Goal: Task Accomplishment & Management: Complete application form

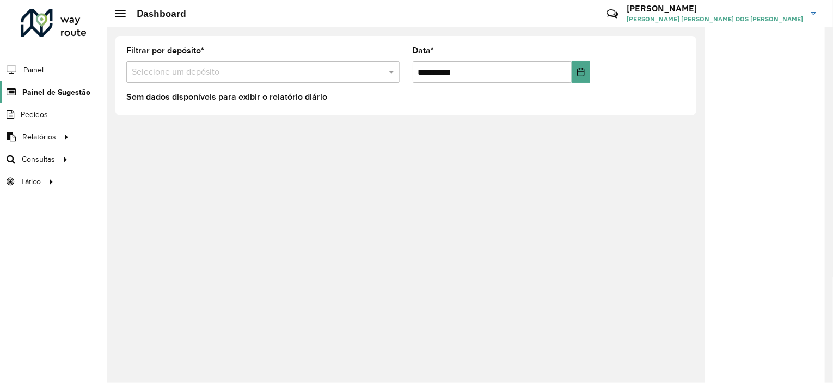
click at [74, 89] on span "Painel de Sugestão" at bounding box center [56, 92] width 68 height 11
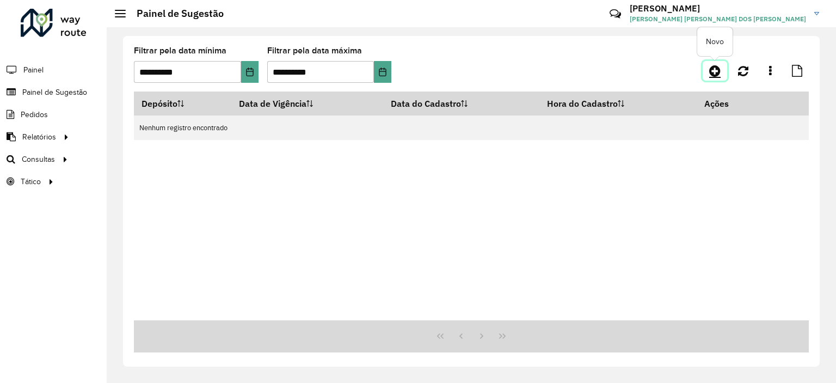
click at [715, 68] on icon at bounding box center [714, 70] width 11 height 13
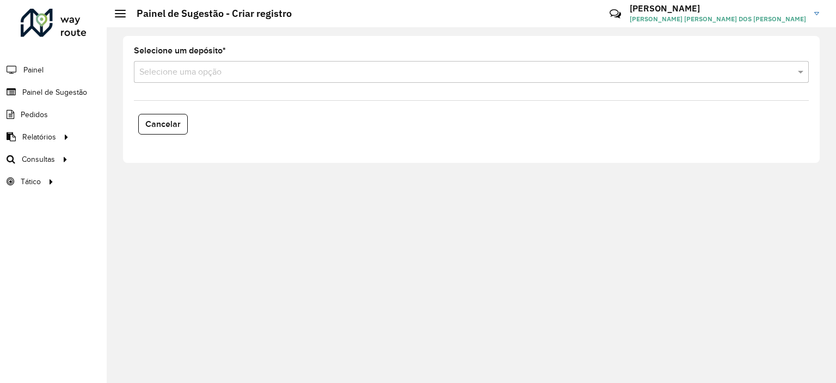
click at [236, 58] on div "Selecione um depósito * Selecione uma opção" at bounding box center [471, 65] width 675 height 36
click at [240, 69] on input "text" at bounding box center [460, 72] width 642 height 13
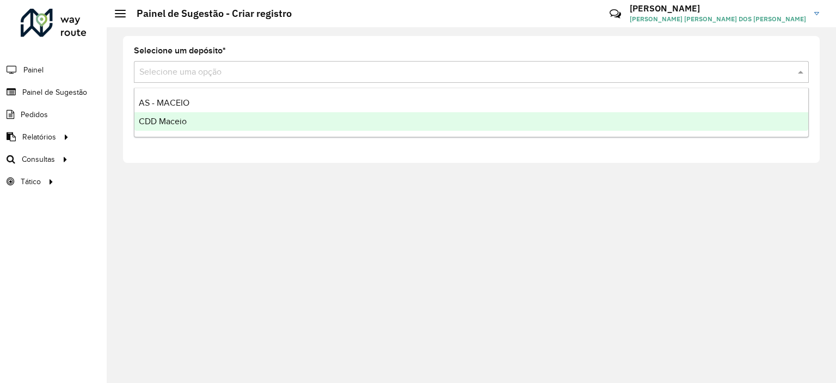
click at [185, 119] on span "CDD Maceio" at bounding box center [163, 121] width 48 height 9
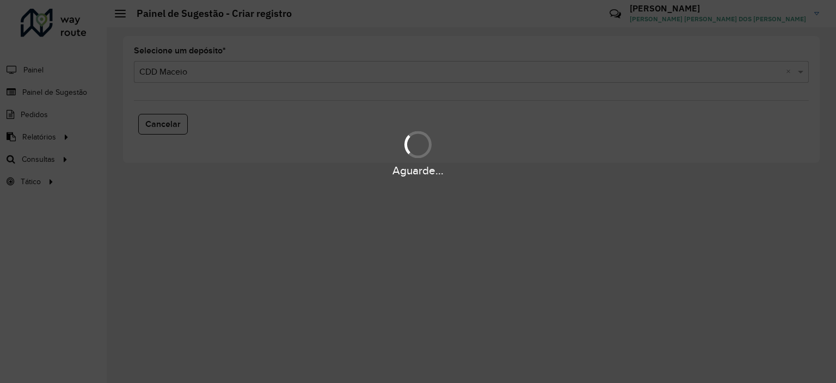
click at [253, 113] on div "Aguarde..." at bounding box center [418, 191] width 836 height 383
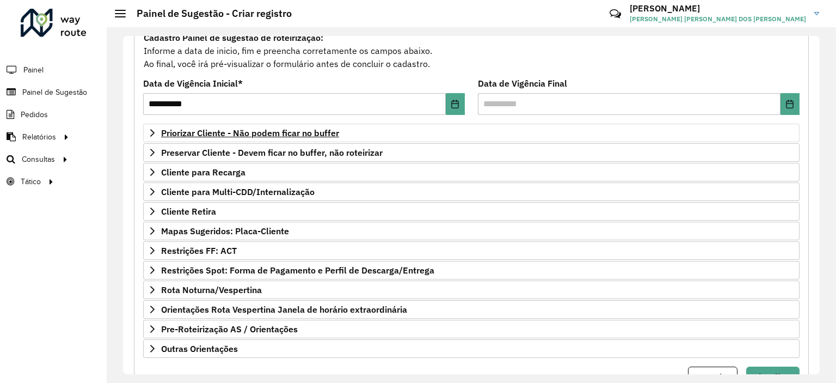
scroll to position [113, 0]
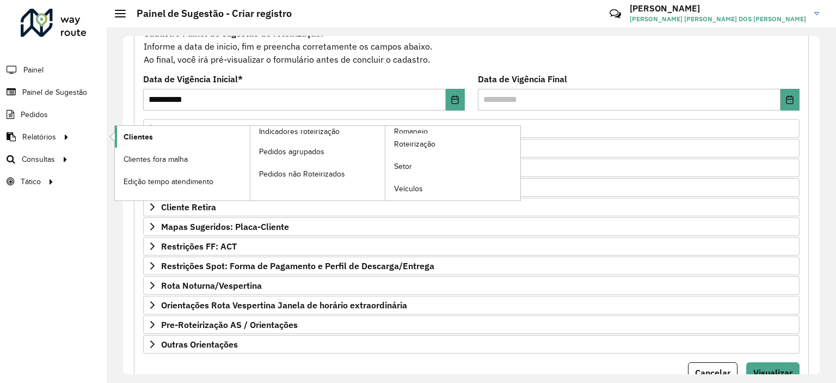
click at [127, 142] on link "Clientes" at bounding box center [182, 137] width 135 height 22
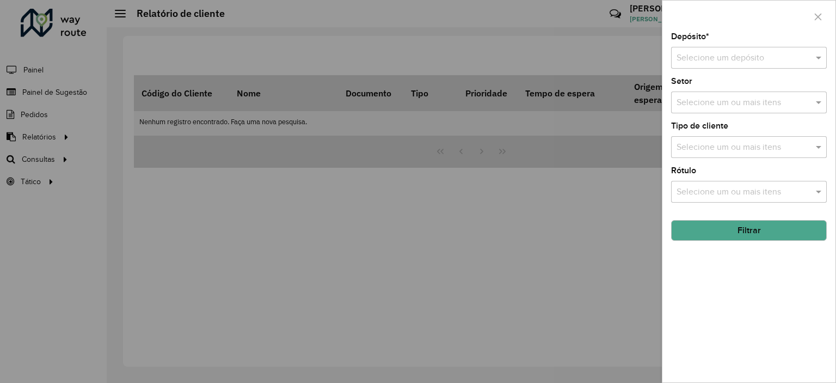
click at [726, 49] on div "Selecione um depósito" at bounding box center [749, 58] width 156 height 22
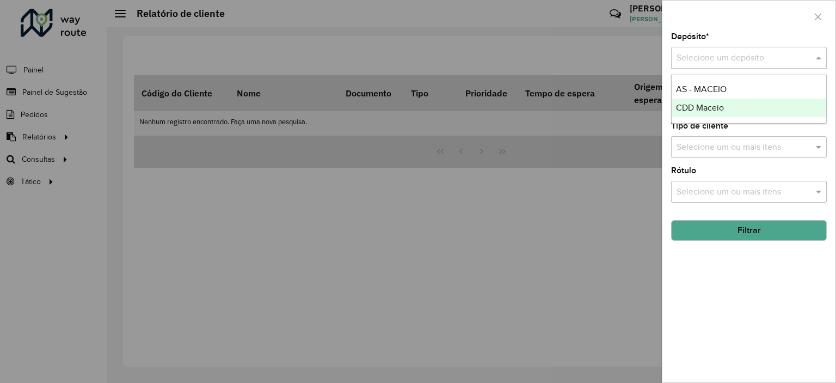
click at [725, 100] on div "CDD Maceio" at bounding box center [749, 108] width 155 height 19
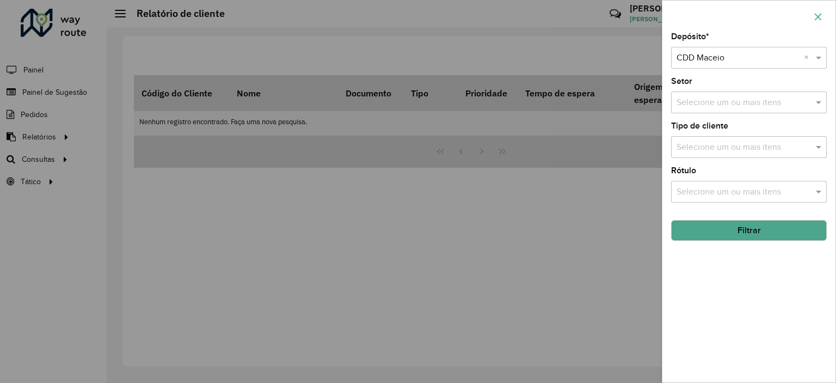
click at [821, 19] on icon "button" at bounding box center [818, 16] width 7 height 7
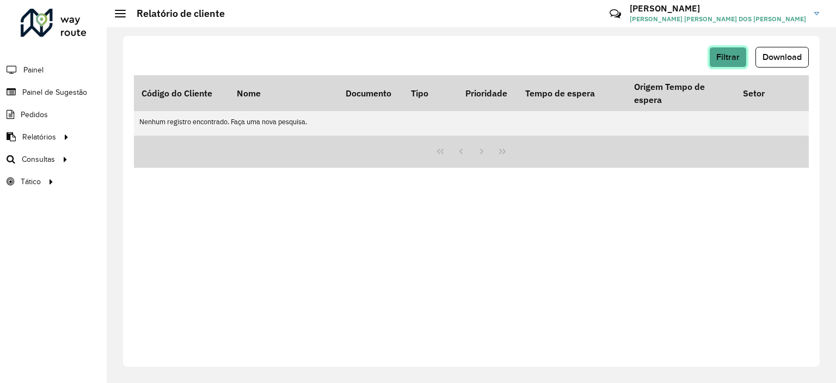
click at [717, 60] on span "Filtrar" at bounding box center [728, 56] width 23 height 9
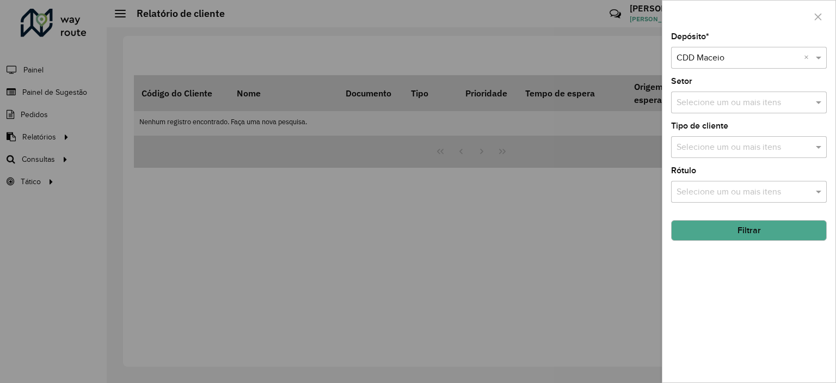
click at [750, 223] on button "Filtrar" at bounding box center [749, 230] width 156 height 21
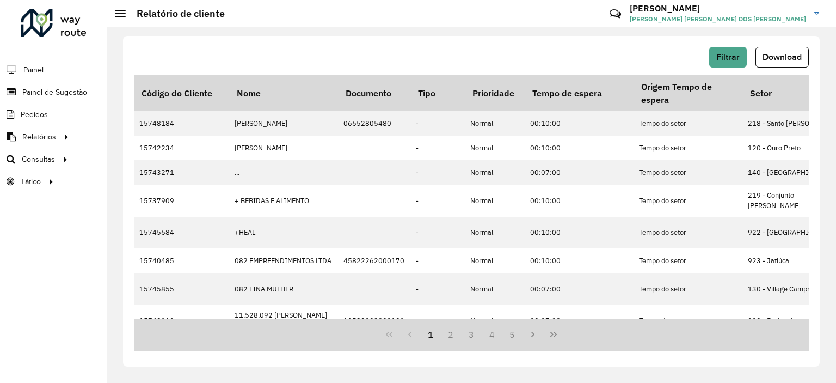
click at [786, 57] on span "Download" at bounding box center [782, 56] width 39 height 9
click at [58, 95] on span "Painel de Sugestão" at bounding box center [56, 92] width 68 height 11
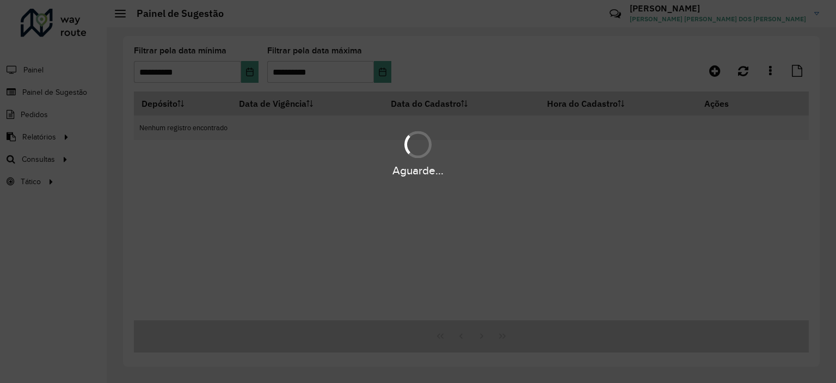
click at [739, 78] on div "Aguarde..." at bounding box center [418, 191] width 836 height 383
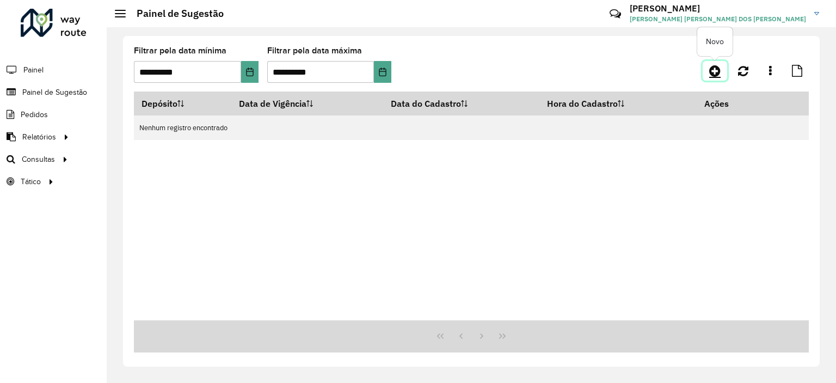
click at [715, 70] on icon at bounding box center [714, 70] width 11 height 13
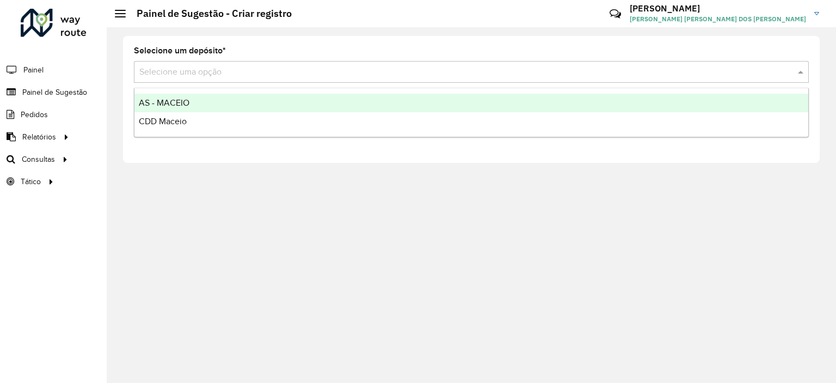
click at [203, 76] on input "text" at bounding box center [460, 72] width 642 height 13
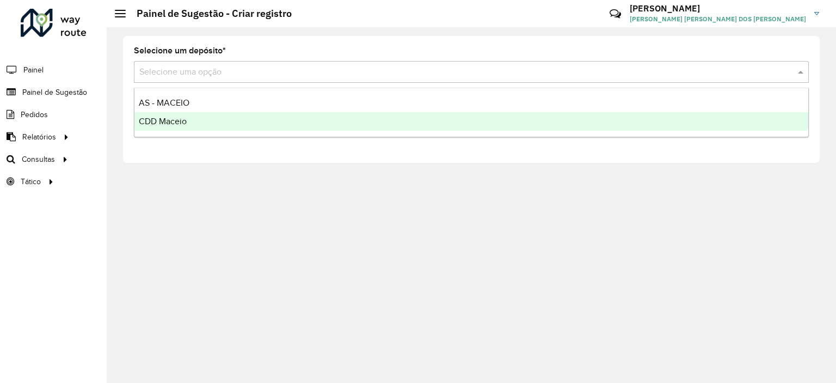
click at [187, 126] on div "CDD Maceio" at bounding box center [471, 121] width 674 height 19
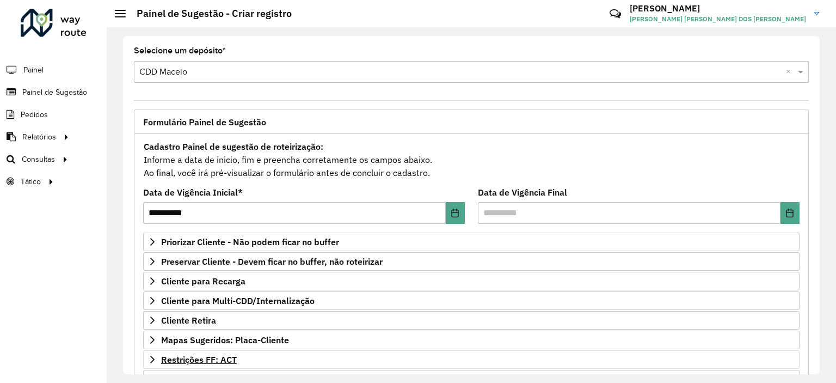
scroll to position [109, 0]
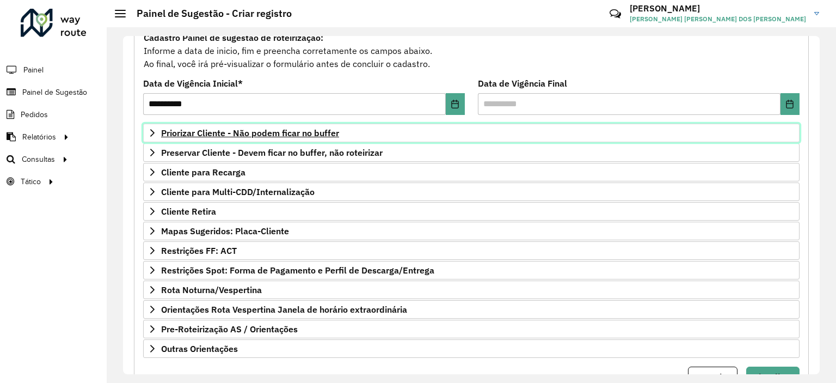
click at [248, 134] on span "Priorizar Cliente - Não podem ficar no buffer" at bounding box center [250, 132] width 178 height 9
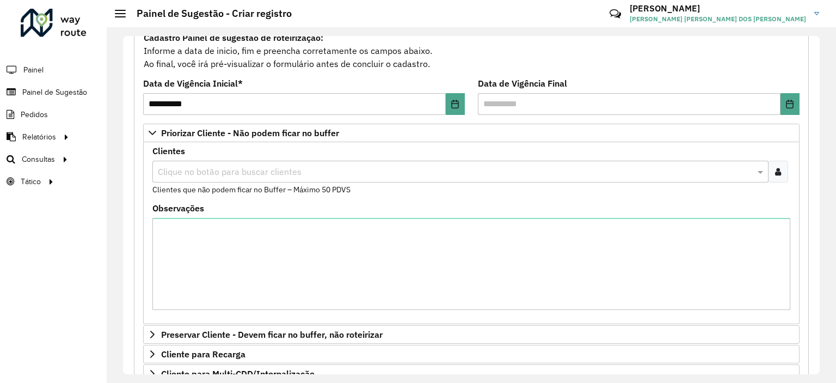
click at [254, 174] on input "text" at bounding box center [455, 172] width 600 height 13
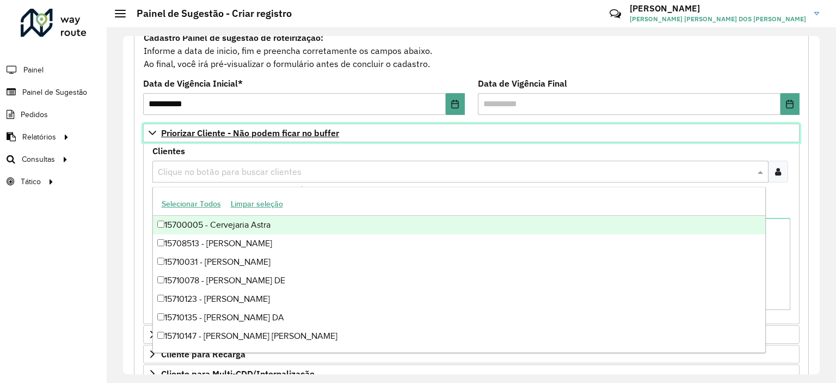
click at [266, 134] on span "Priorizar Cliente - Não podem ficar no buffer" at bounding box center [250, 132] width 178 height 9
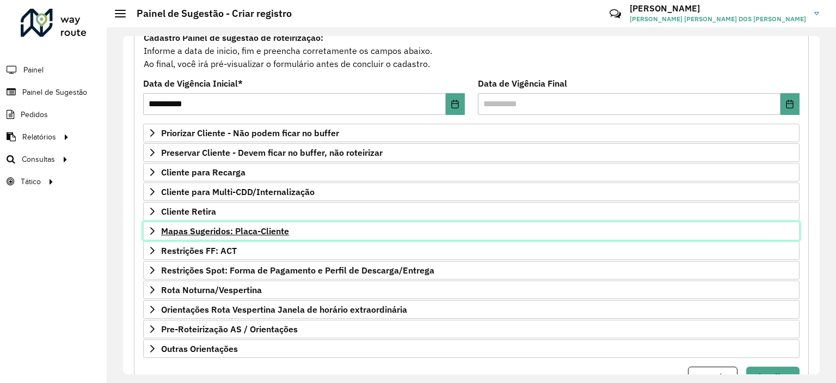
click at [271, 226] on span "Mapas Sugeridos: Placa-Cliente" at bounding box center [225, 230] width 128 height 9
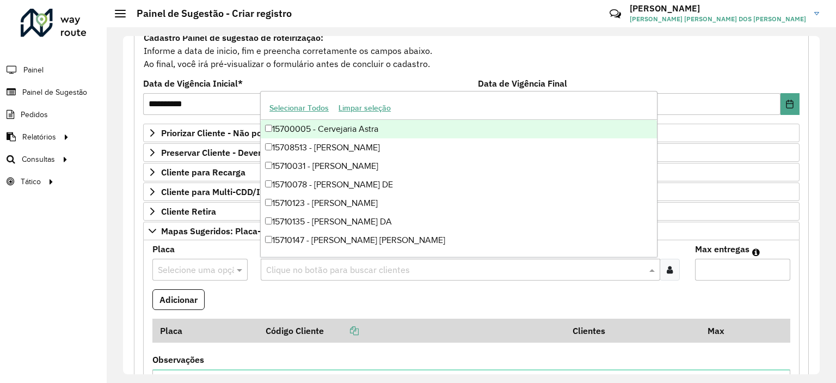
click at [292, 265] on input "text" at bounding box center [455, 270] width 383 height 13
paste input "*****"
type input "*****"
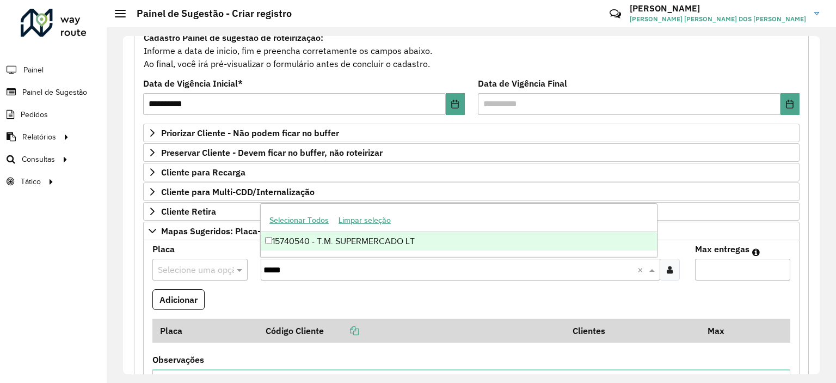
click at [329, 247] on div "15740540 - T.M. SUPERMERCADO LT" at bounding box center [459, 241] width 396 height 19
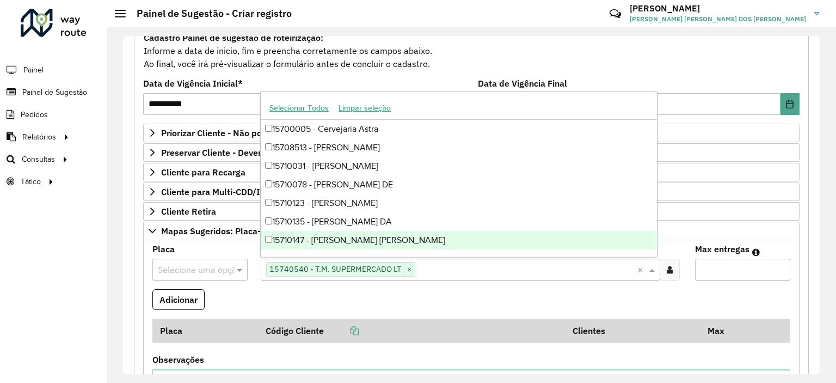
paste input "*****"
type input "*****"
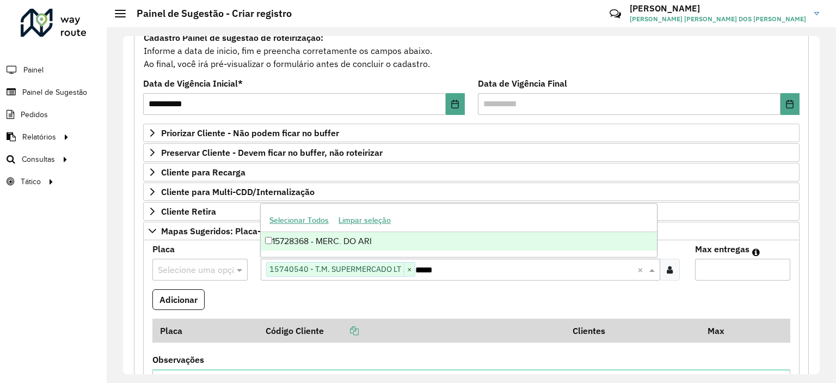
drag, startPoint x: 401, startPoint y: 243, endPoint x: 395, endPoint y: 263, distance: 21.0
click at [401, 242] on div "15728368 - MERC. DO ARI" at bounding box center [459, 241] width 396 height 19
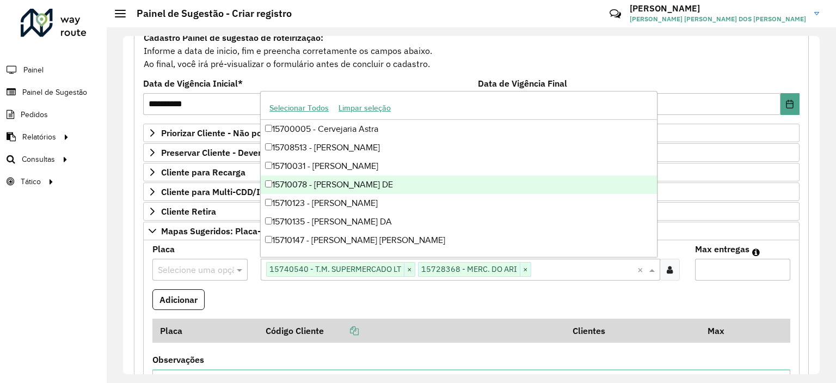
click at [317, 290] on formly-field "Adicionar" at bounding box center [471, 303] width 651 height 29
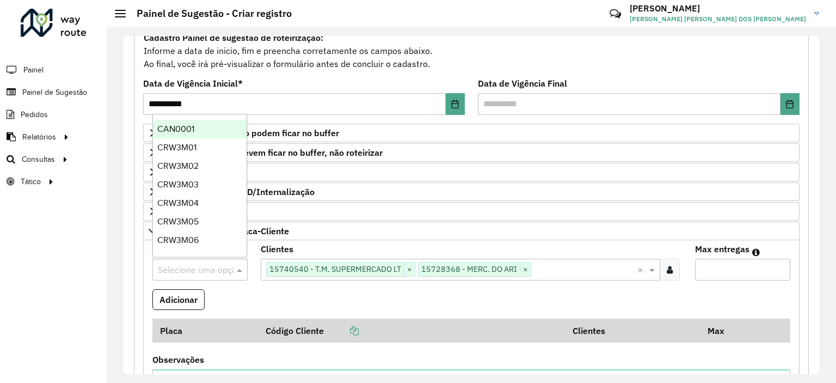
click at [192, 264] on input "text" at bounding box center [189, 270] width 63 height 13
paste input "*******"
type input "*******"
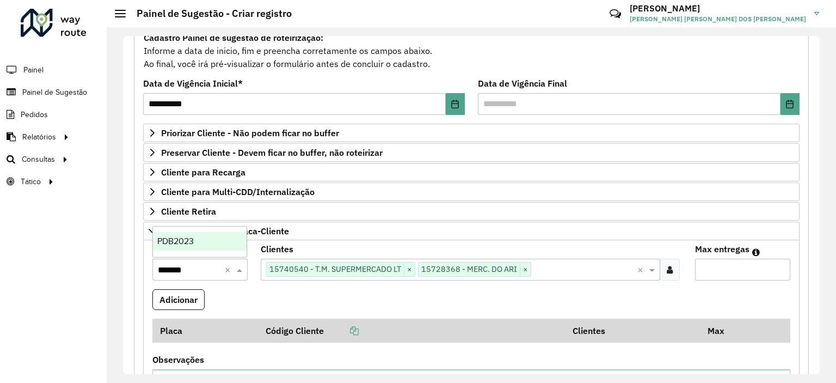
click at [183, 241] on span "PDB2023" at bounding box center [175, 240] width 36 height 9
click at [754, 265] on input "Max entregas" at bounding box center [742, 270] width 95 height 22
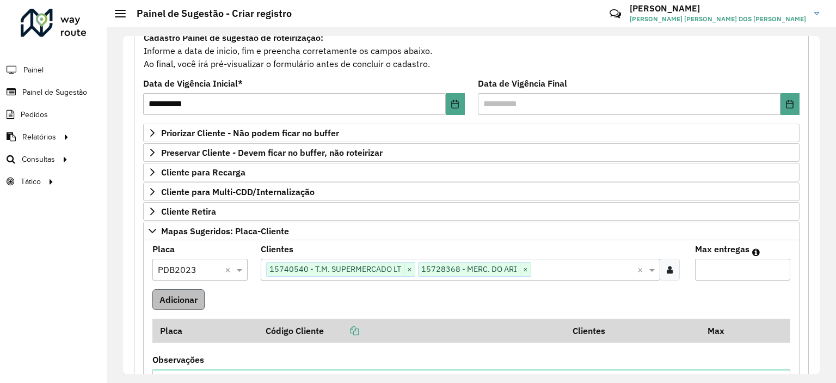
type input "*"
click at [185, 301] on button "Adicionar" at bounding box center [178, 299] width 52 height 21
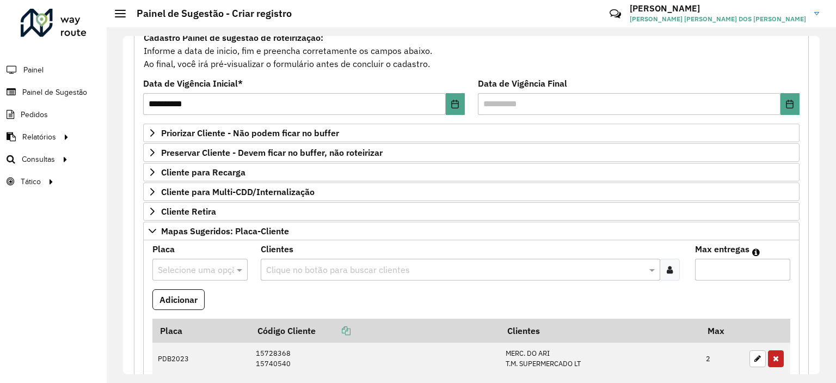
scroll to position [218, 0]
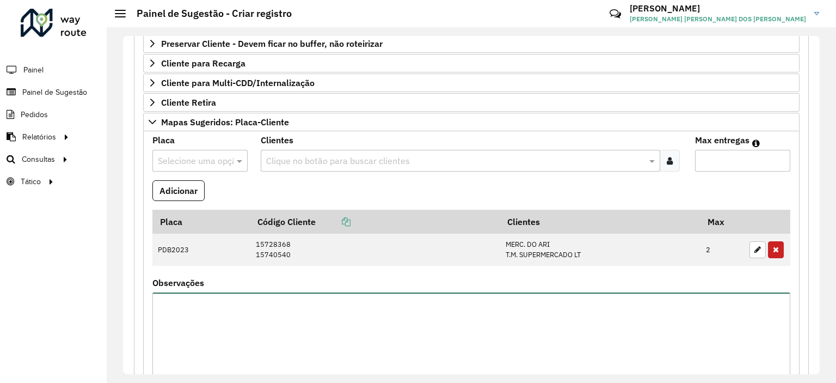
click at [553, 341] on textarea "Observações" at bounding box center [471, 338] width 638 height 92
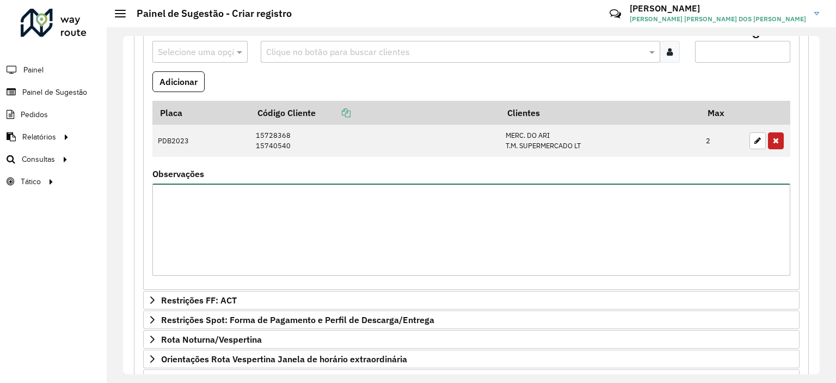
scroll to position [423, 0]
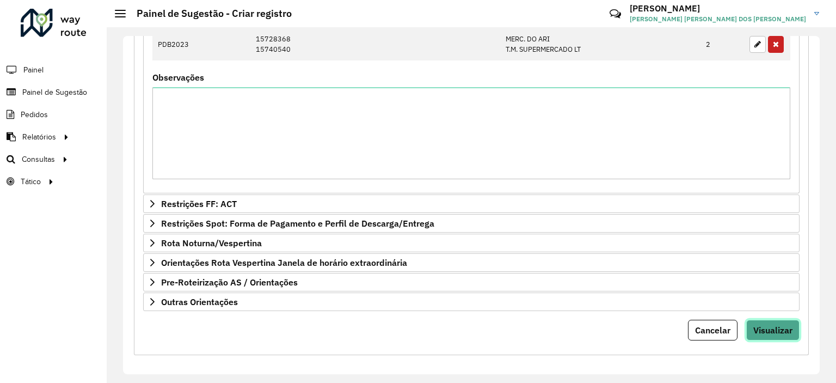
click at [763, 328] on span "Visualizar" at bounding box center [773, 330] width 39 height 11
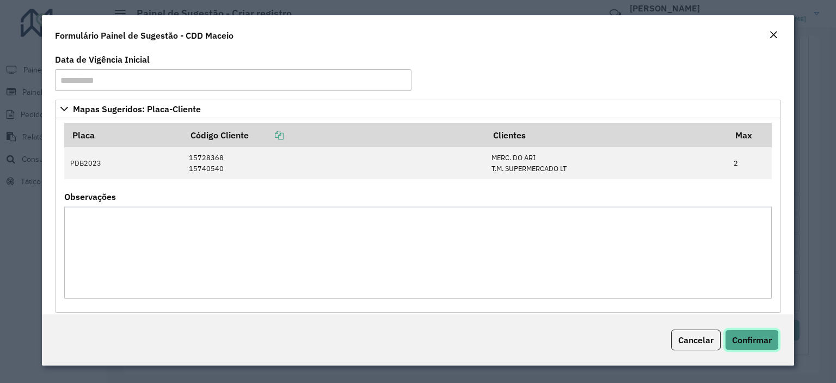
click at [760, 334] on span "Confirmar" at bounding box center [752, 339] width 40 height 11
